Goal: Information Seeking & Learning: Learn about a topic

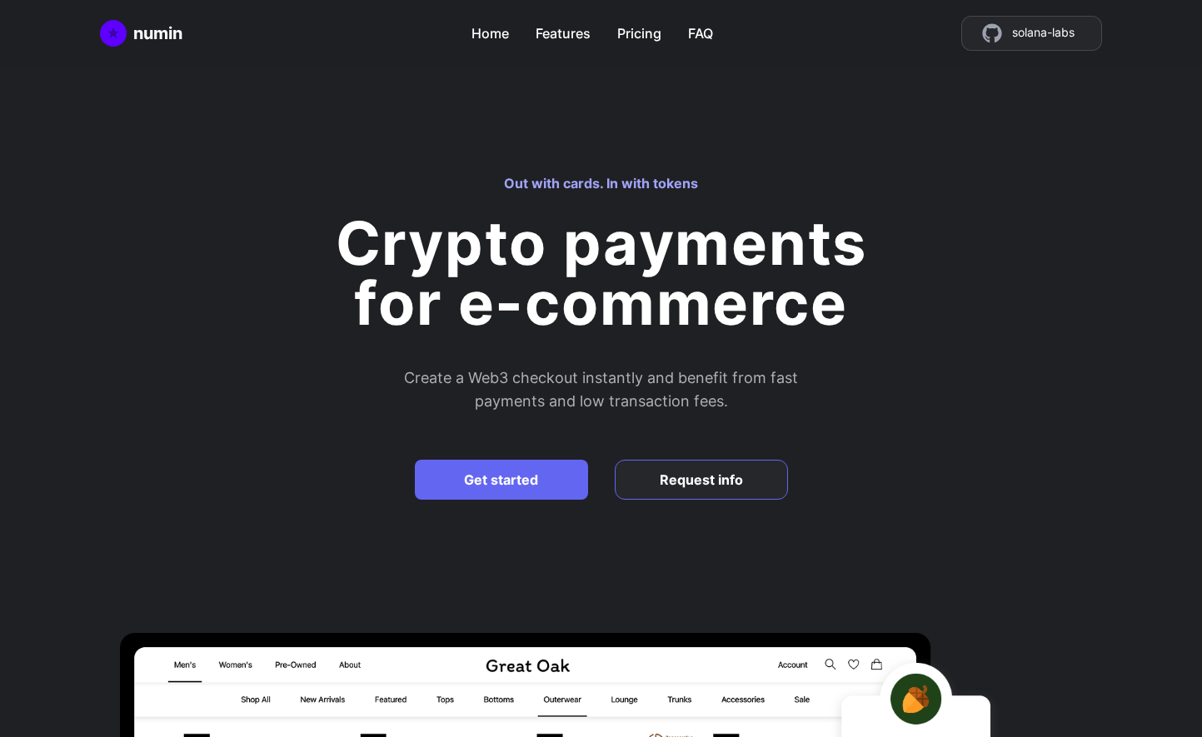
scroll to position [-9, 0]
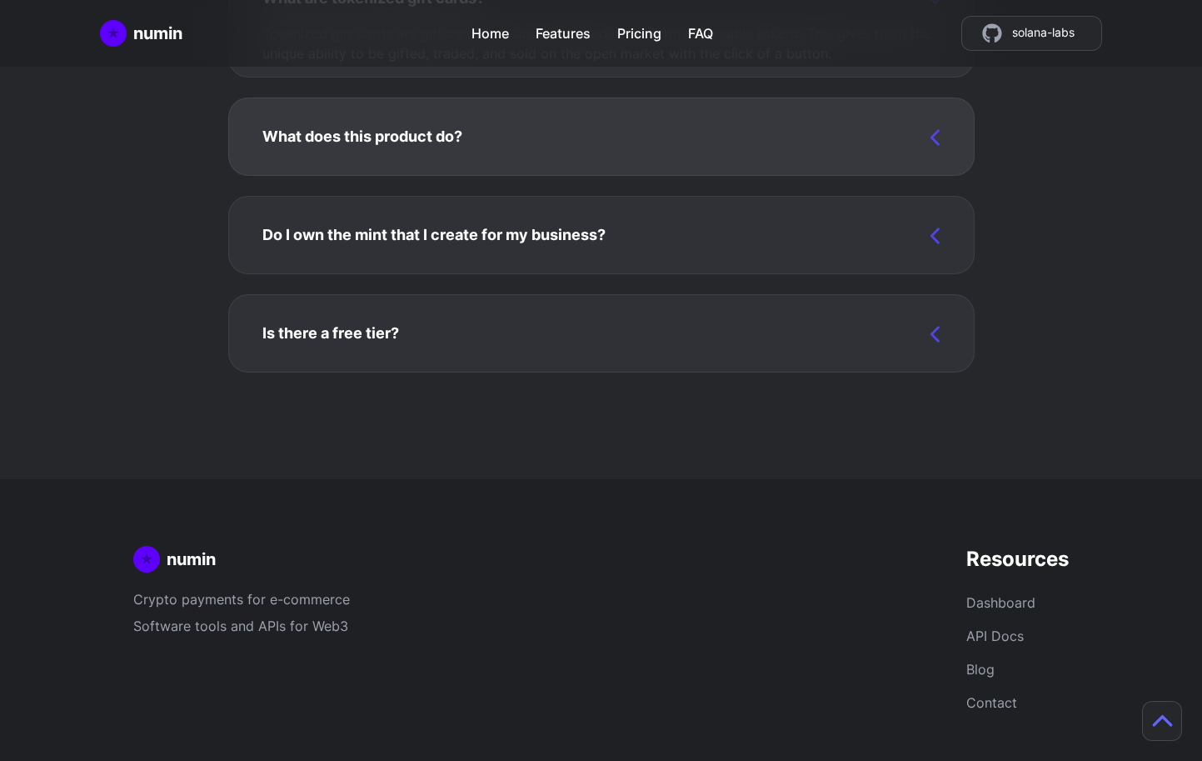
scroll to position [4609, 0]
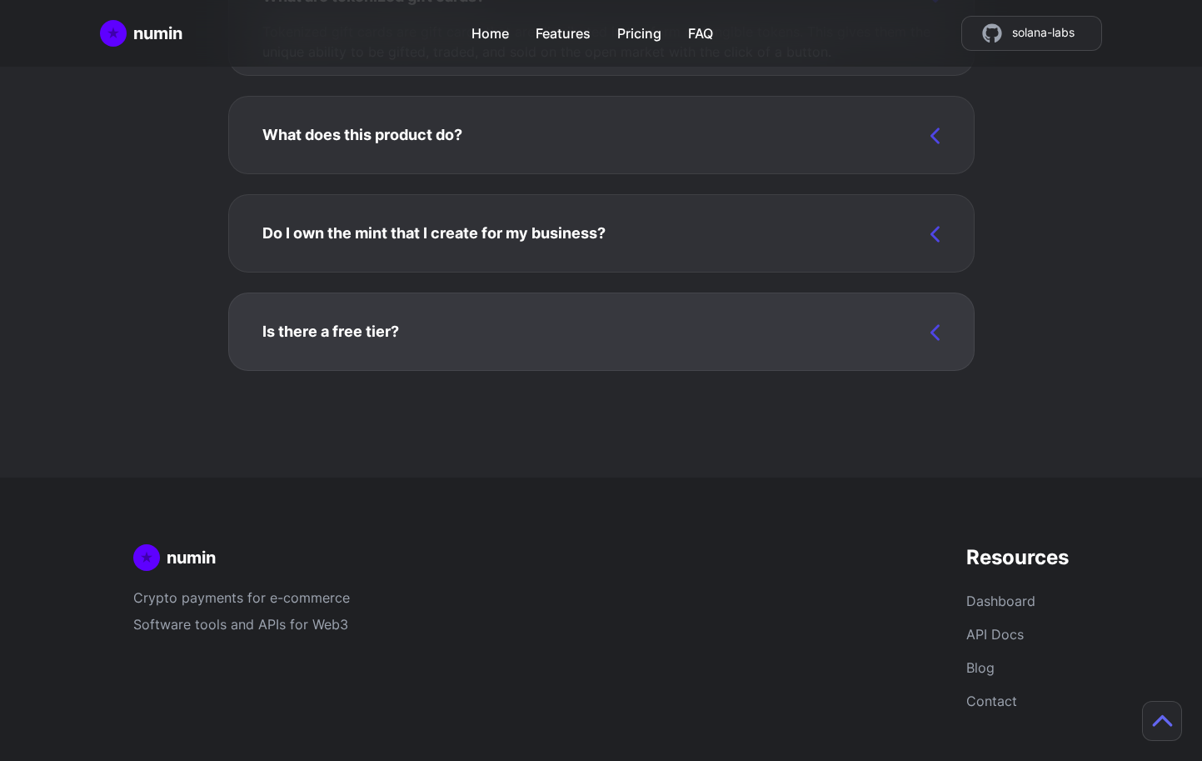
click at [684, 320] on div "Is there a free tier? Yes! It's completely free to add a payment gateway to you…" at bounding box center [602, 338] width 692 height 50
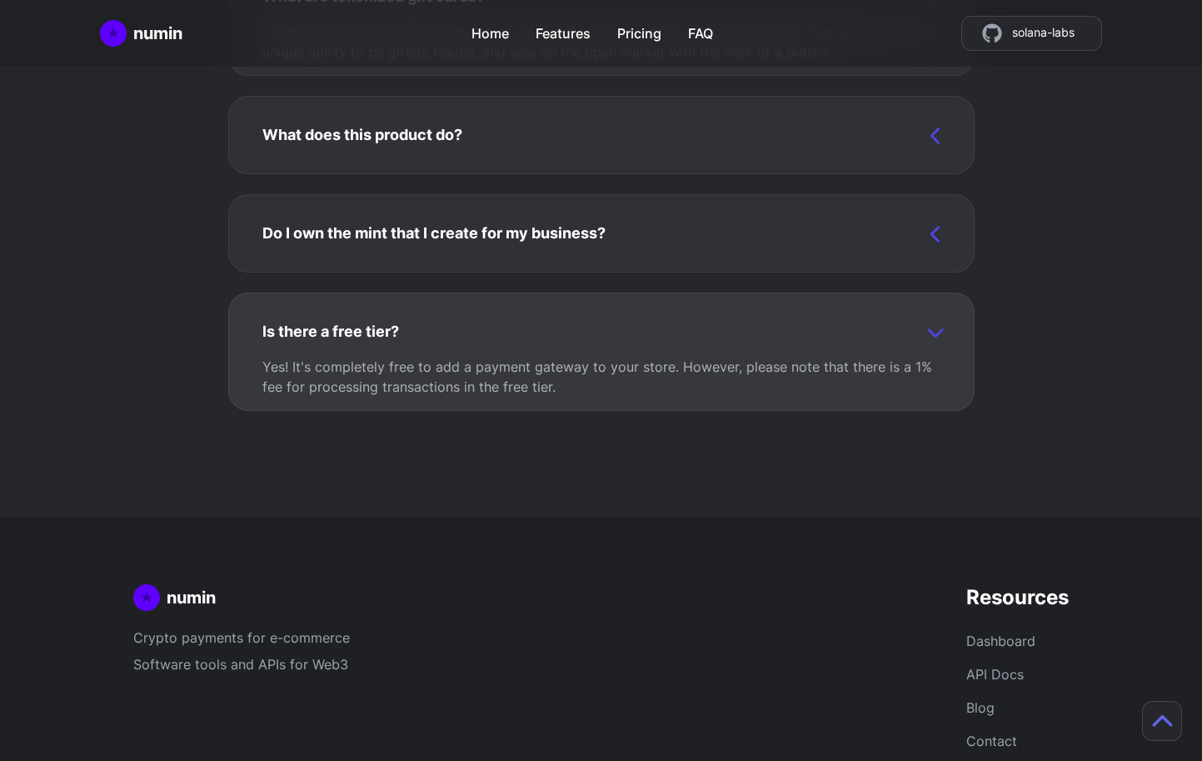
click at [676, 322] on div "Is there a free tier? Yes! It's completely free to add a payment gateway to you…" at bounding box center [602, 358] width 692 height 90
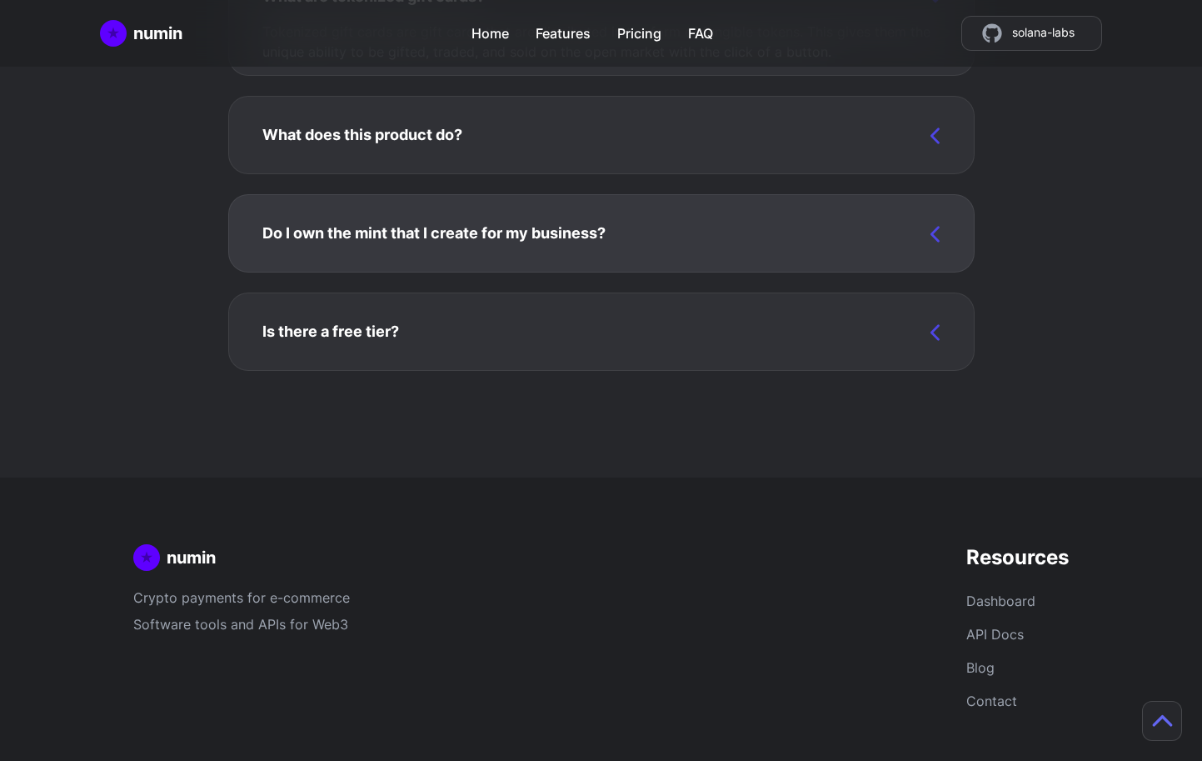
click at [655, 227] on div "Do I own the mint that I create for my business? Yes. You retain full authority…" at bounding box center [602, 240] width 692 height 50
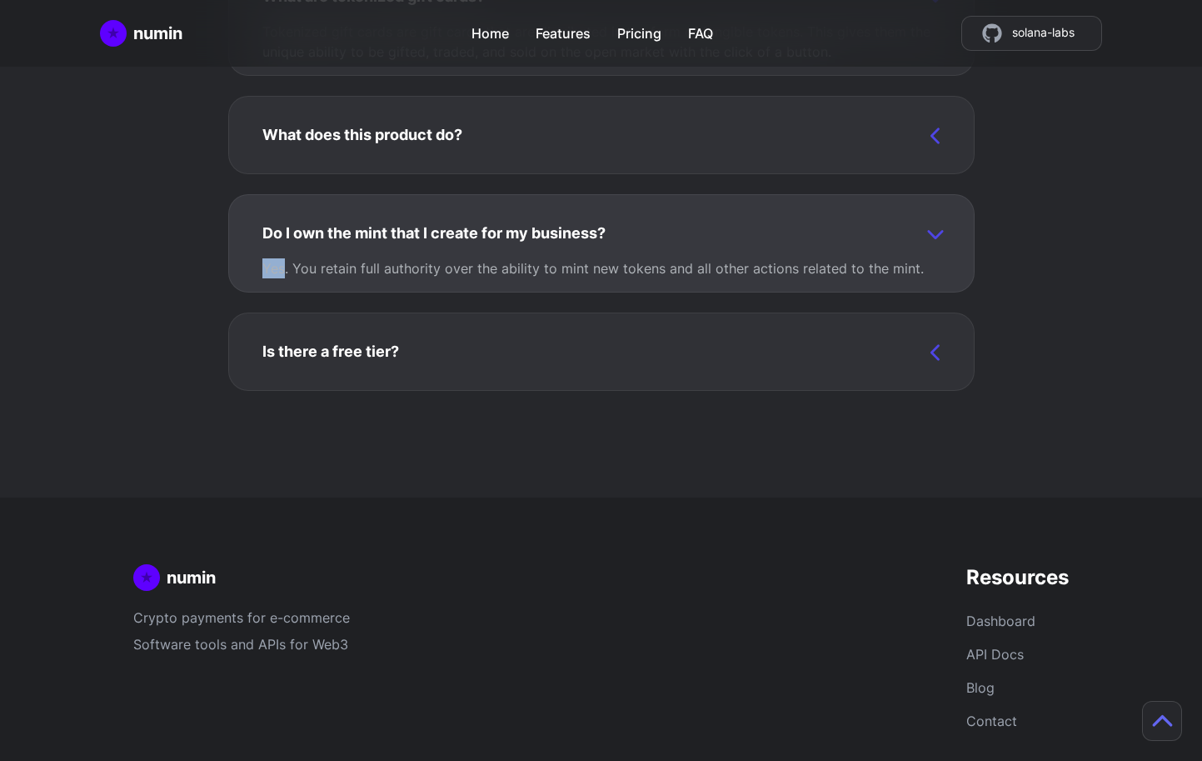
click at [655, 227] on div "Do I own the mint that I create for my business? Yes. You retain full authority…" at bounding box center [602, 250] width 692 height 70
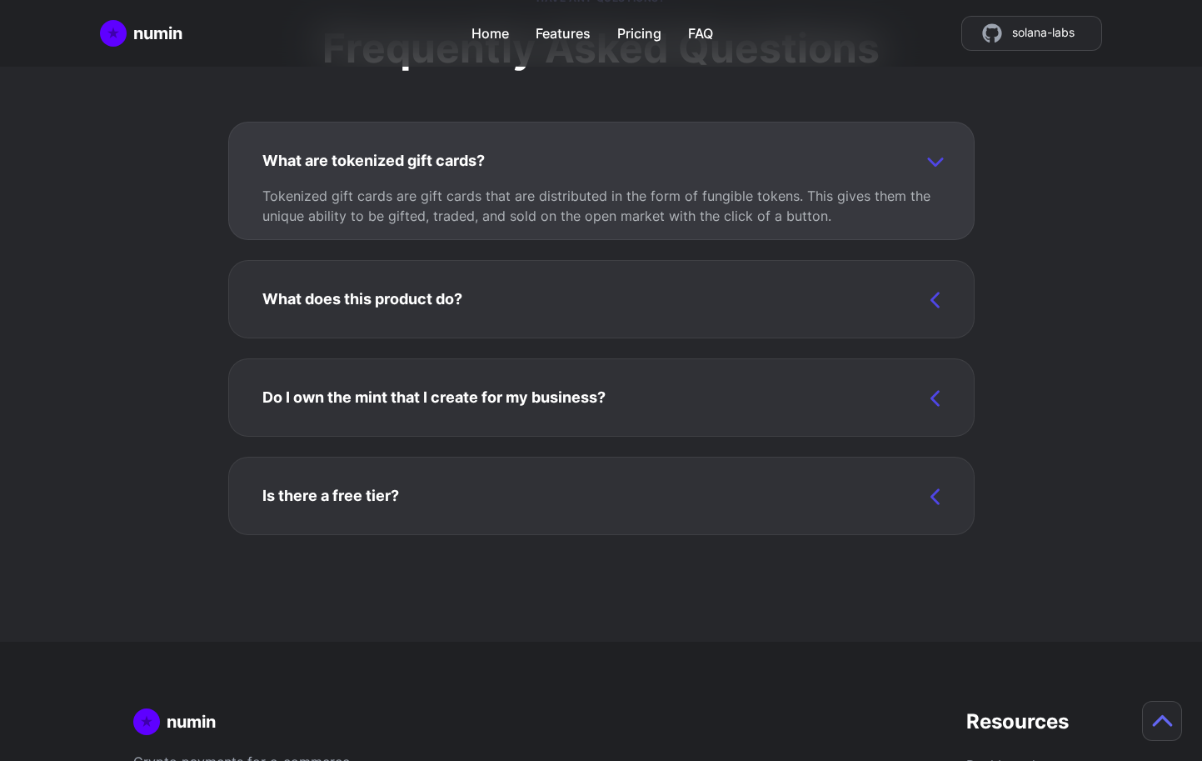
scroll to position [4444, 0]
click at [495, 377] on div "Do I own the mint that I create for my business? Yes. You retain full authority…" at bounding box center [601, 398] width 747 height 78
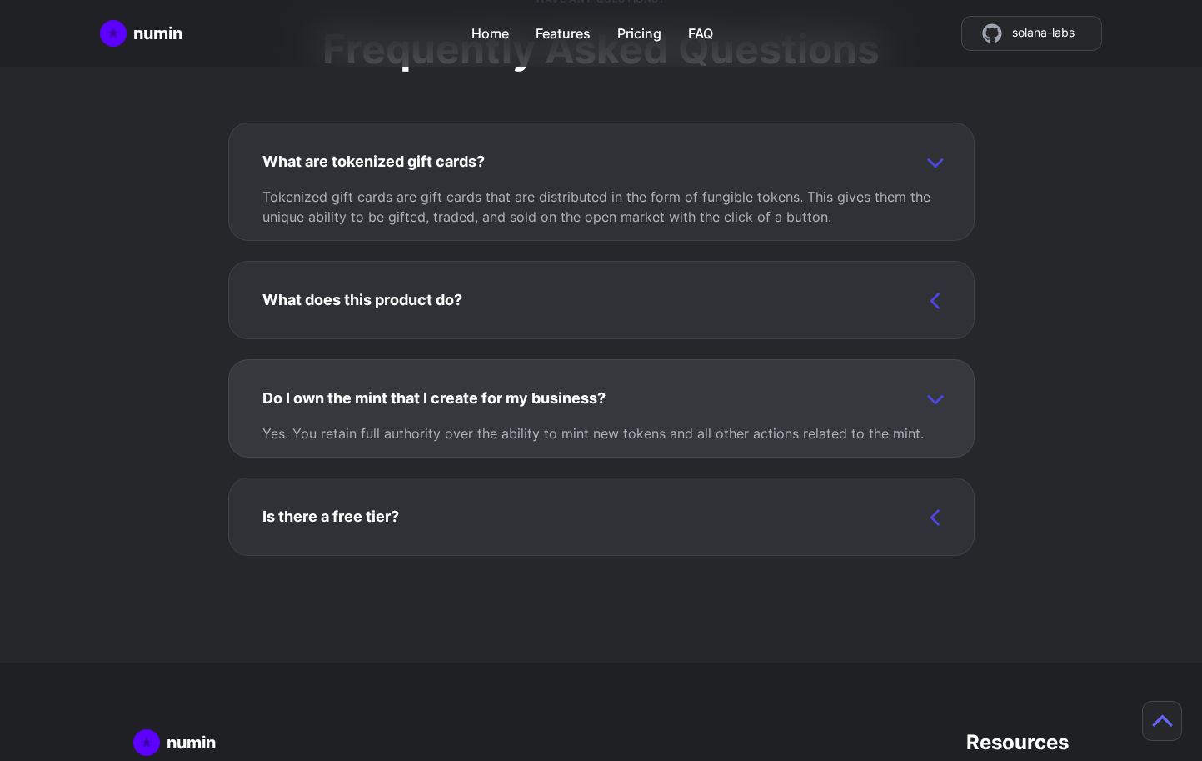
click at [495, 377] on div "Do I own the mint that I create for my business? Yes. You retain full authority…" at bounding box center [601, 408] width 747 height 98
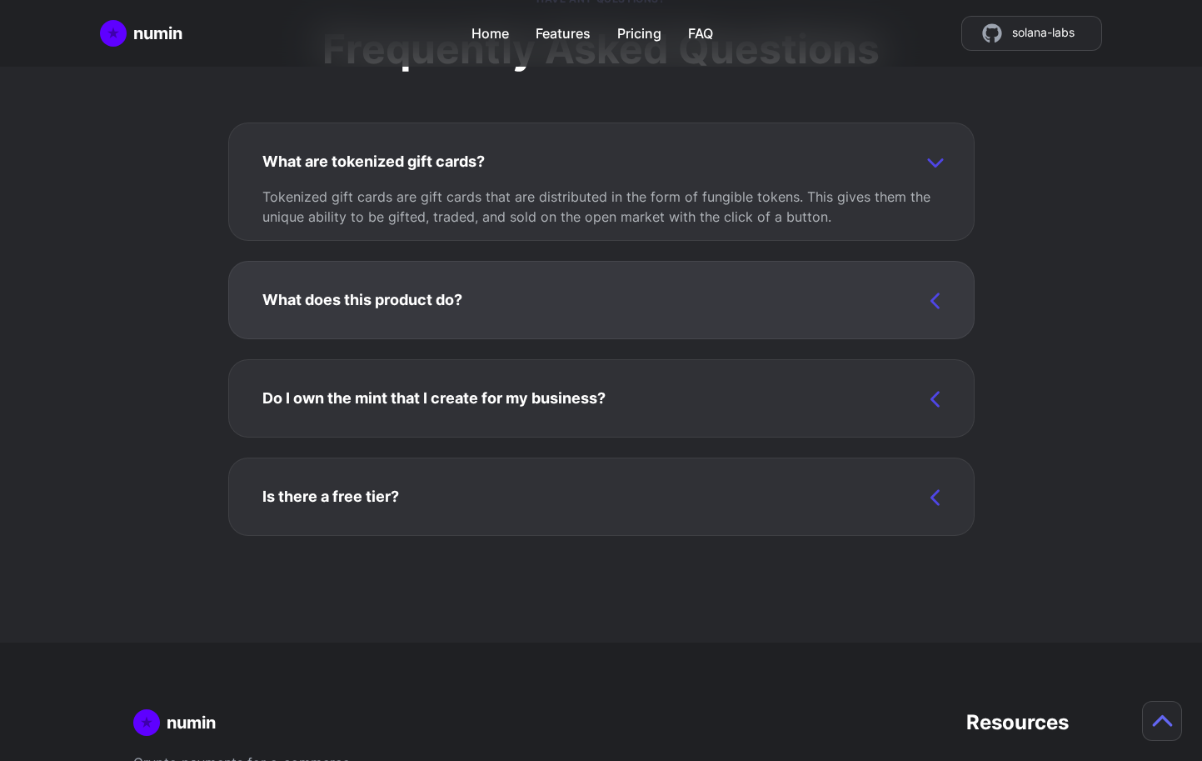
click at [507, 307] on div "What does this product do? This product simplifies the process of accepting cry…" at bounding box center [602, 307] width 692 height 50
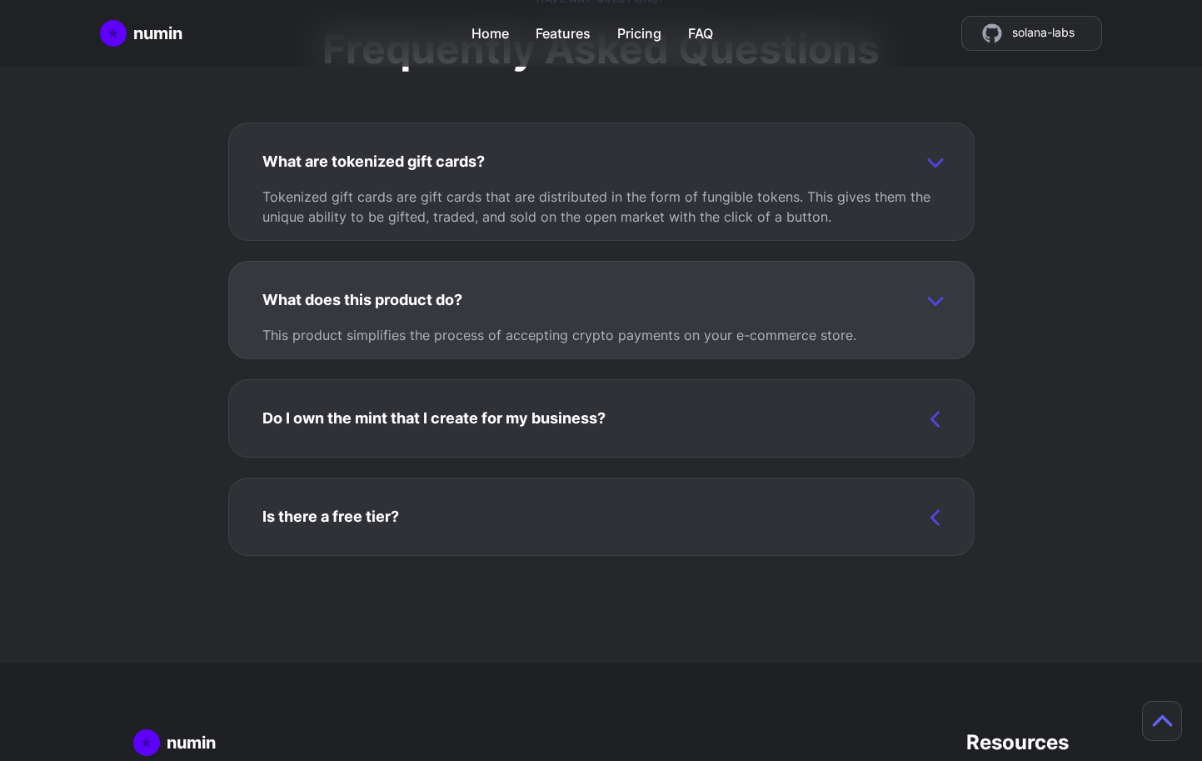
click at [507, 307] on div "What does this product do? This product simplifies the process of accepting cry…" at bounding box center [602, 317] width 692 height 70
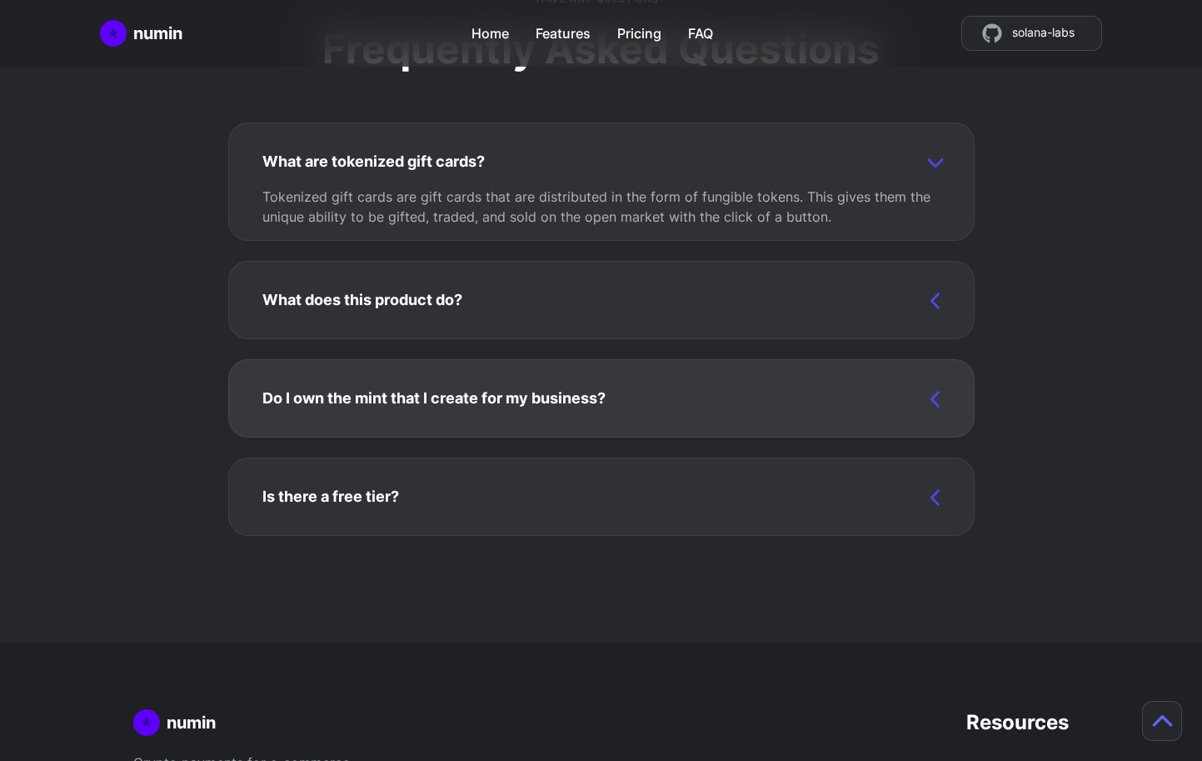
click at [419, 406] on h3 "Do I own the mint that I create for my business?" at bounding box center [433, 398] width 343 height 23
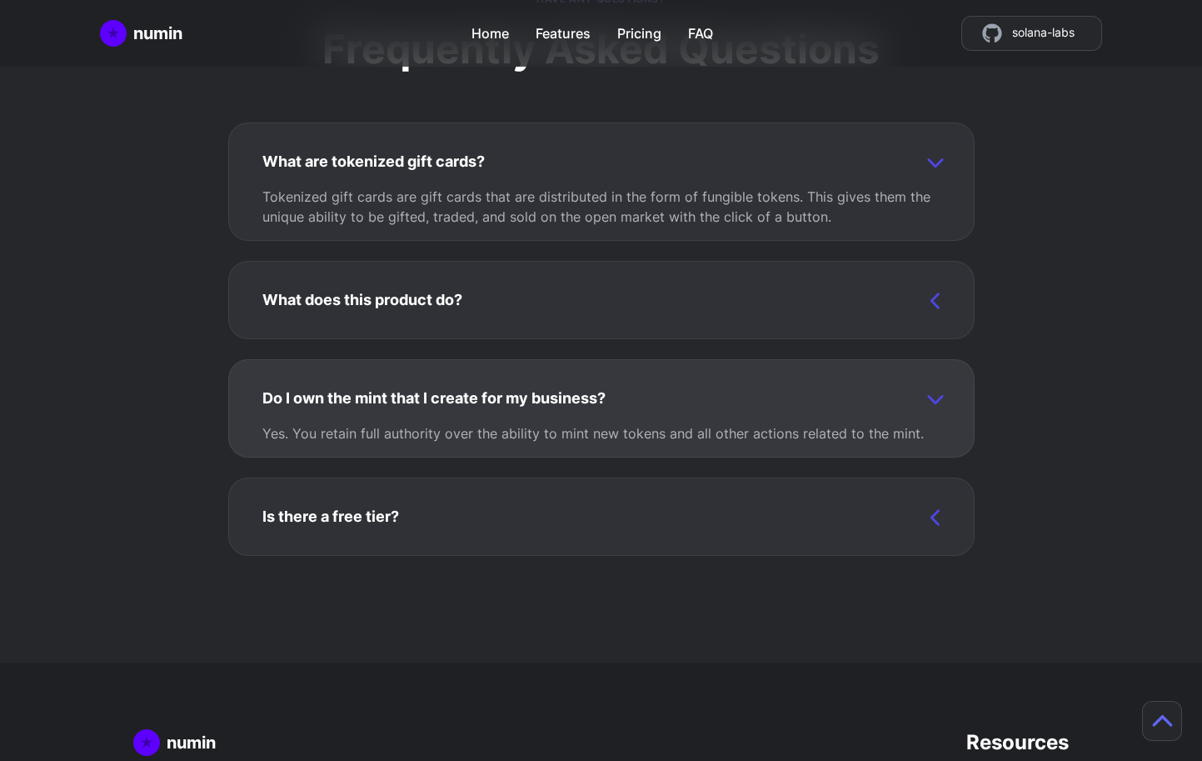
click at [422, 400] on h3 "Do I own the mint that I create for my business?" at bounding box center [433, 398] width 343 height 23
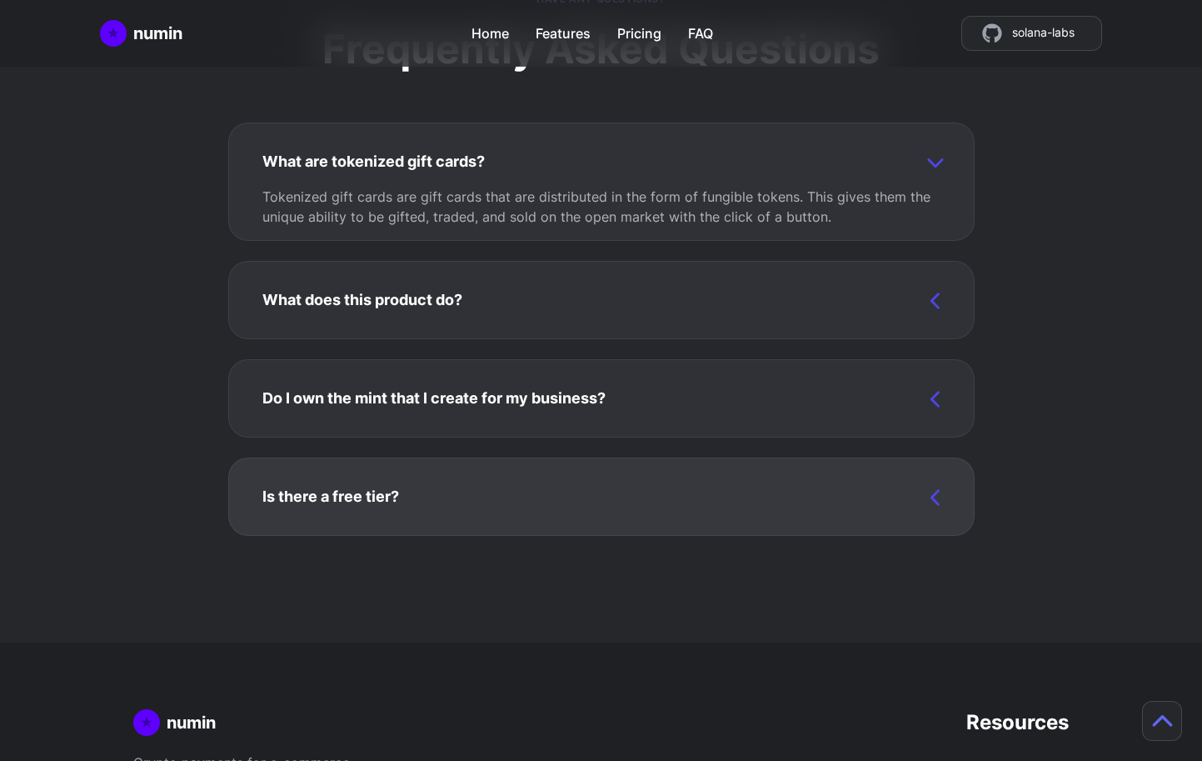
click at [406, 492] on div "Is there a free tier? Yes! It's completely free to add a payment gateway to you…" at bounding box center [602, 503] width 692 height 50
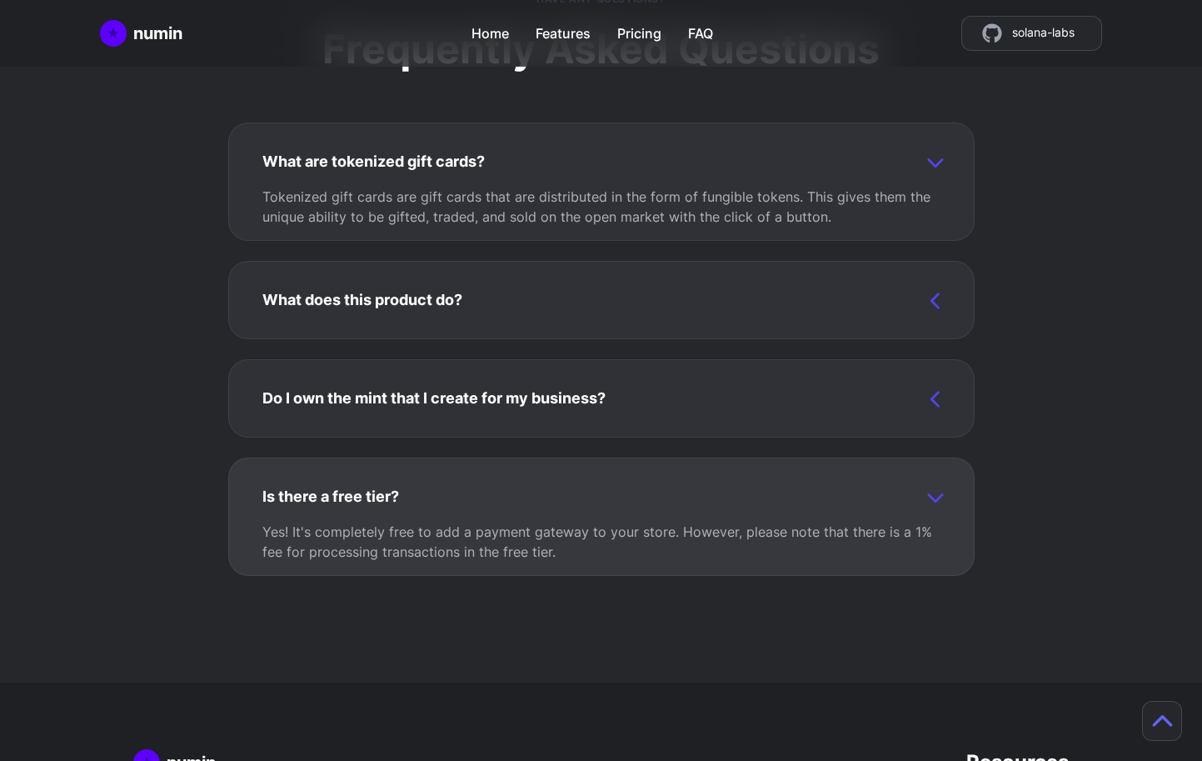
drag, startPoint x: 409, startPoint y: 485, endPoint x: 419, endPoint y: 467, distance: 20.2
click at [409, 485] on div "Is there a free tier? Yes! It's completely free to add a payment gateway to you…" at bounding box center [602, 523] width 692 height 90
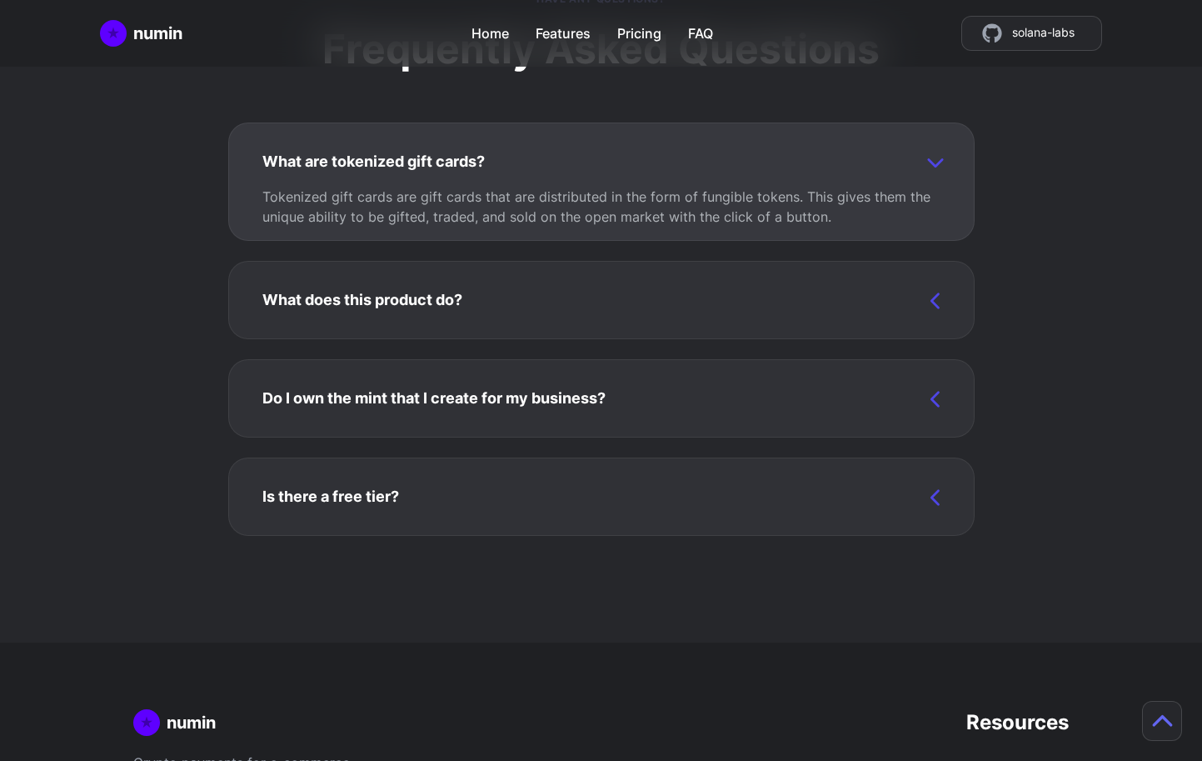
click at [538, 182] on p "Tokenized gift cards are gift cards that are distributed in the form of fungibl…" at bounding box center [601, 199] width 678 height 53
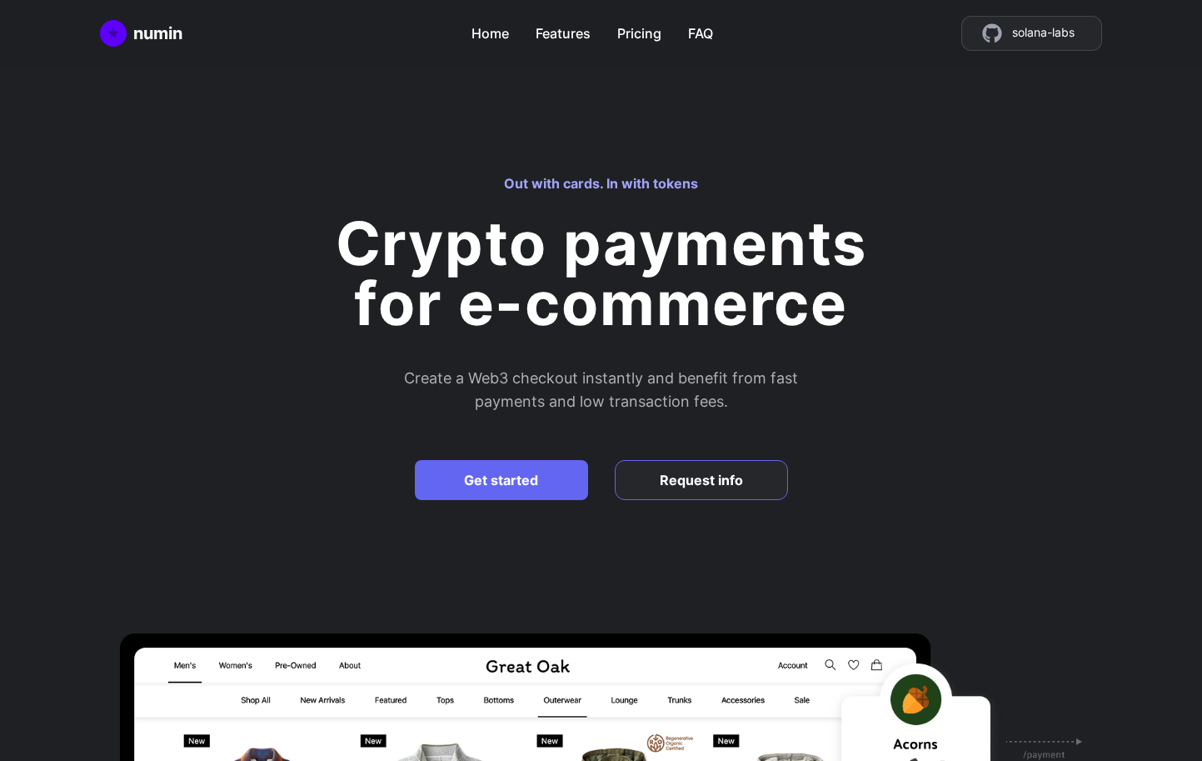
scroll to position [0, 0]
click at [494, 34] on link "Home" at bounding box center [490, 29] width 42 height 29
click at [554, 38] on link "Features" at bounding box center [562, 29] width 61 height 29
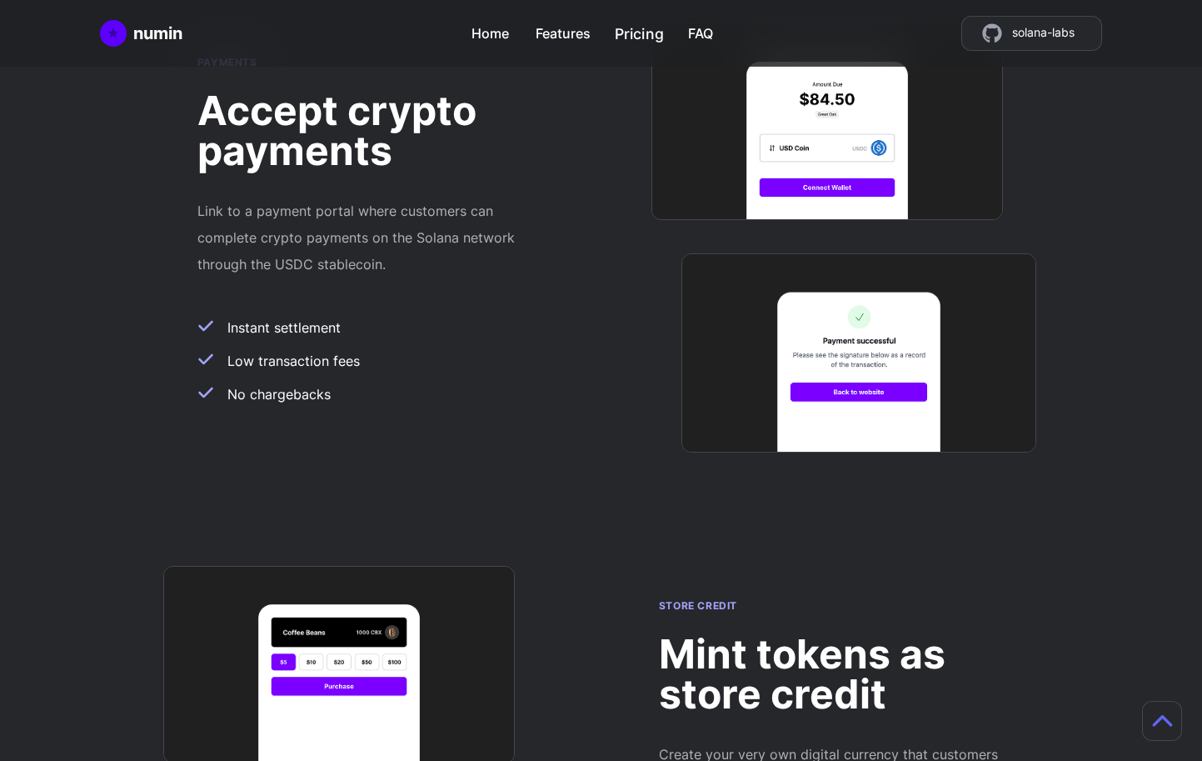
click at [639, 35] on link "Pricing" at bounding box center [639, 29] width 48 height 29
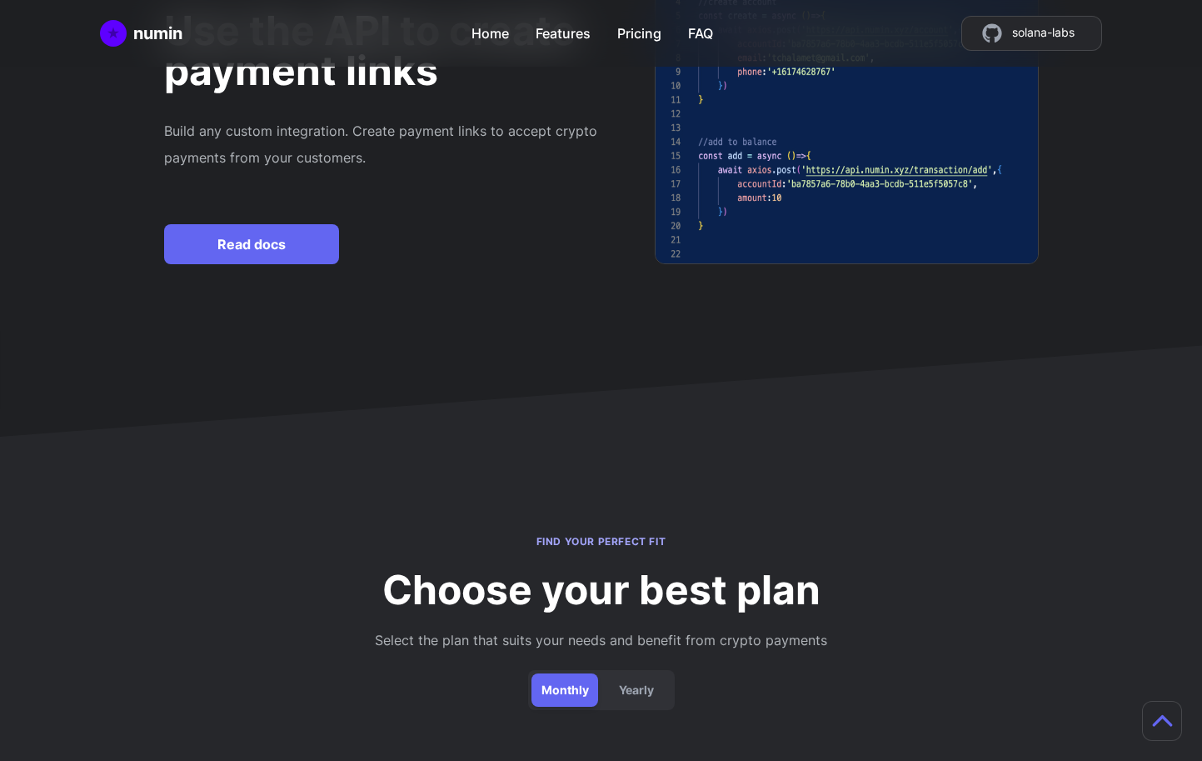
scroll to position [3550, 0]
